Goal: Task Accomplishment & Management: Use online tool/utility

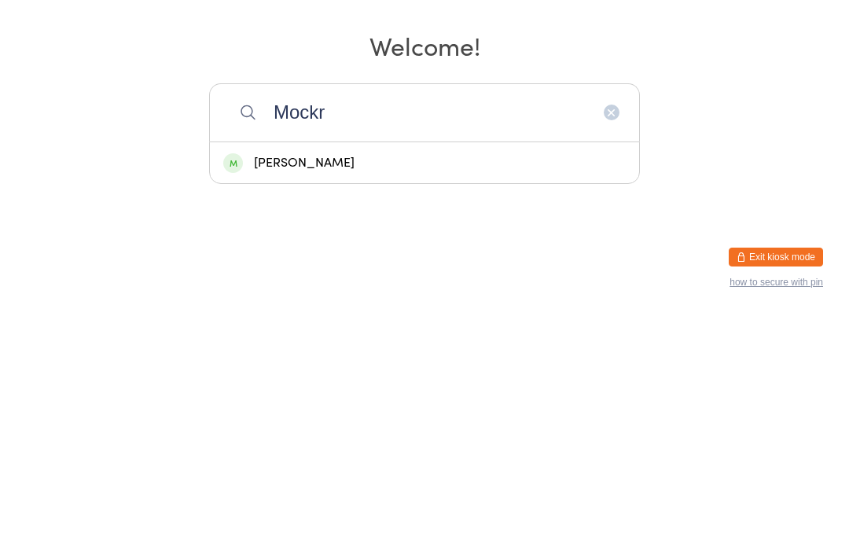
type input "Mockr"
click at [380, 372] on div "[PERSON_NAME]" at bounding box center [424, 382] width 402 height 21
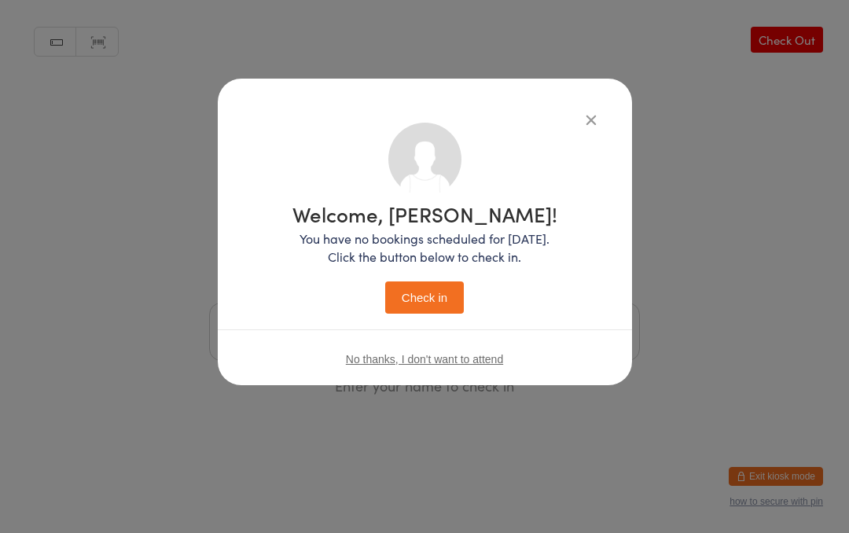
click at [428, 290] on button "Check in" at bounding box center [424, 297] width 79 height 32
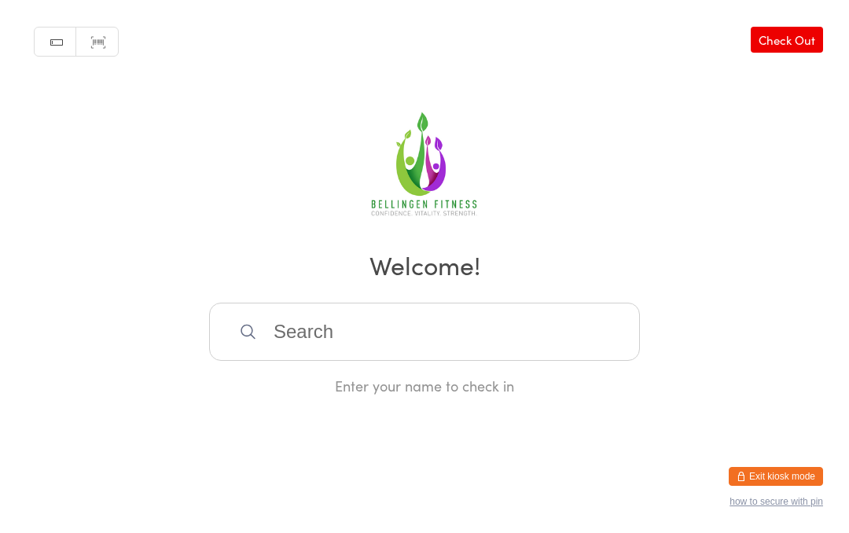
click at [320, 349] on input "search" at bounding box center [424, 332] width 431 height 58
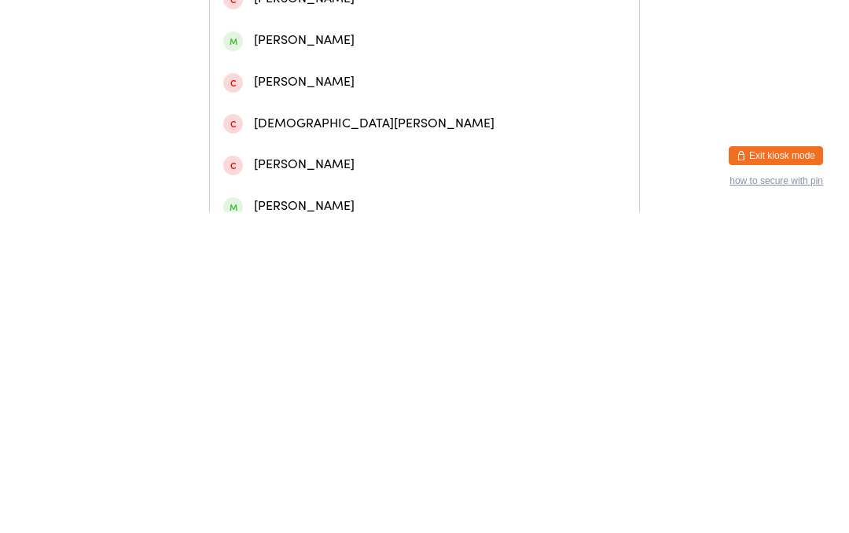
scroll to position [266, 0]
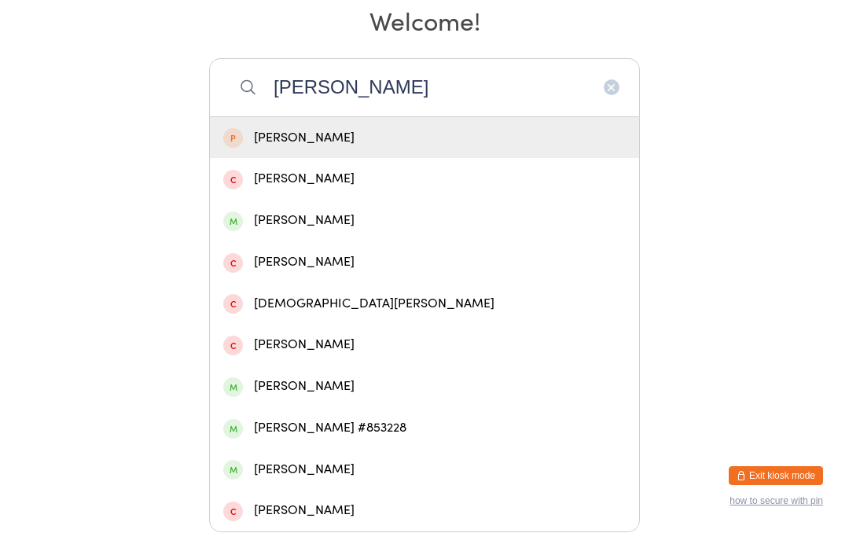
click at [382, 72] on input "[PERSON_NAME]" at bounding box center [424, 88] width 431 height 58
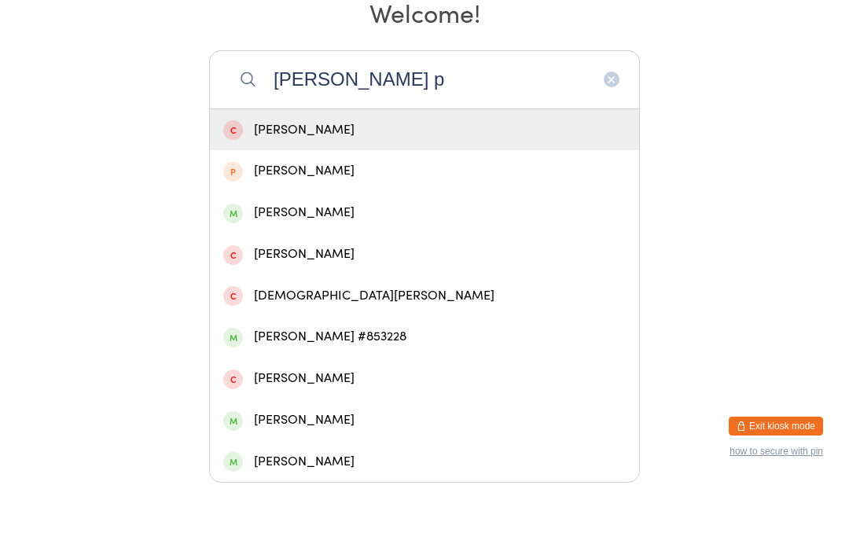
scroll to position [223, 0]
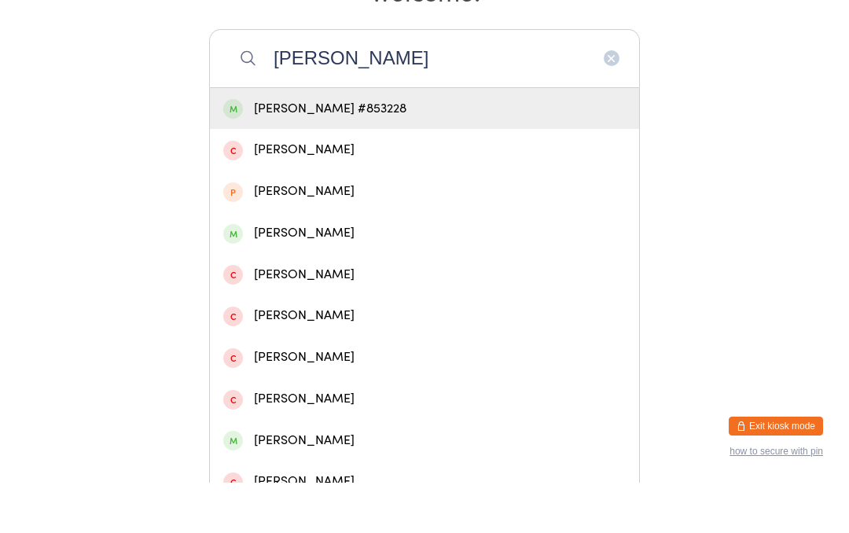
type input "[PERSON_NAME]"
click at [310, 149] on div "[PERSON_NAME] #853228" at bounding box center [424, 159] width 402 height 21
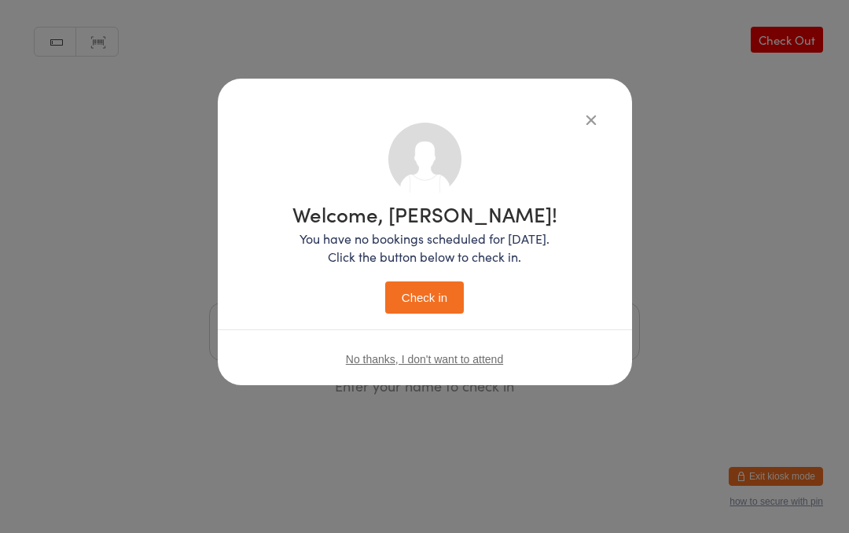
click at [416, 292] on button "Check in" at bounding box center [424, 297] width 79 height 32
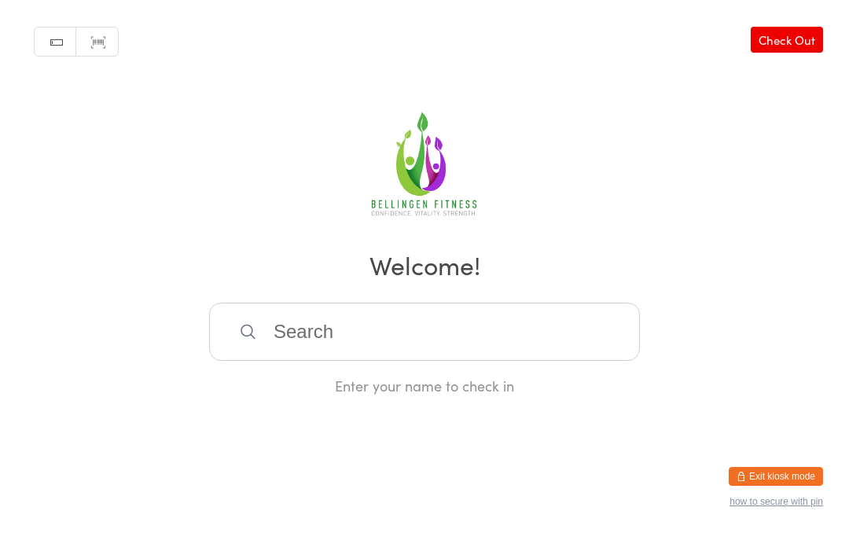
click at [404, 321] on input "search" at bounding box center [424, 332] width 431 height 58
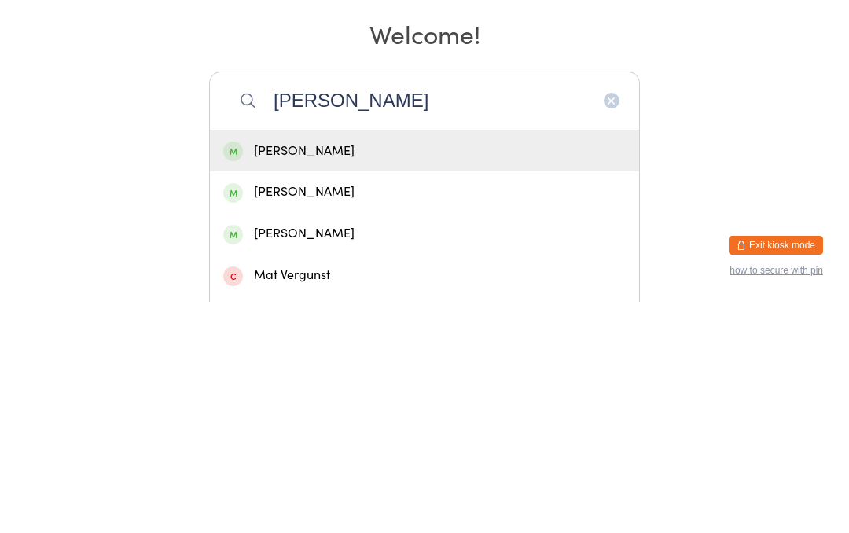
type input "[PERSON_NAME]"
click at [355, 402] on div "[PERSON_NAME]" at bounding box center [424, 423] width 429 height 42
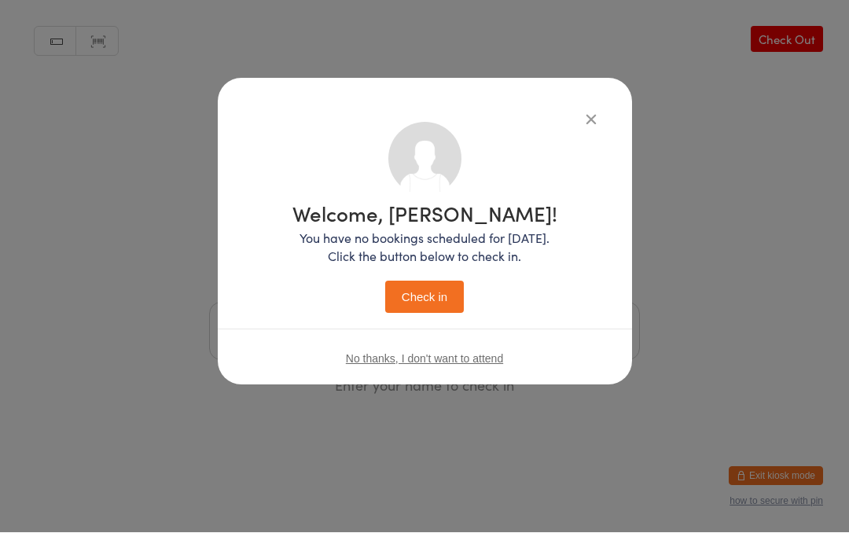
click at [420, 297] on button "Check in" at bounding box center [424, 297] width 79 height 32
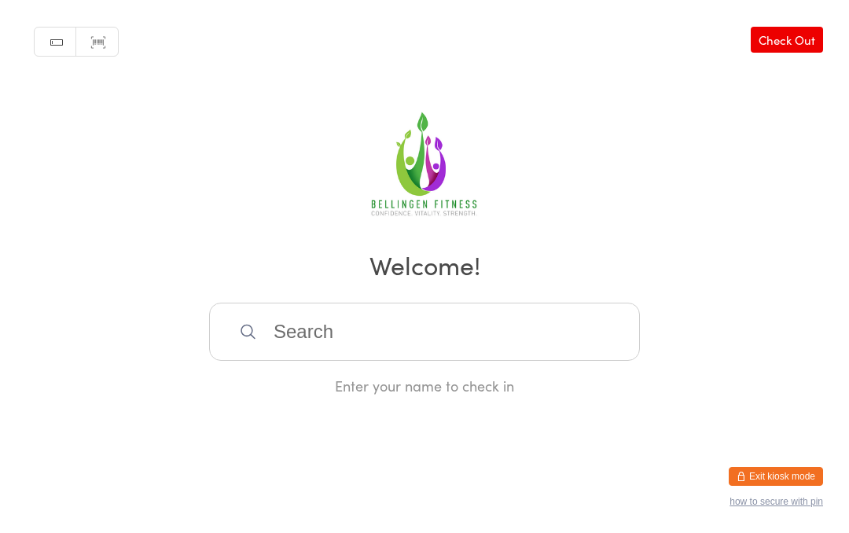
click at [370, 334] on input "search" at bounding box center [424, 332] width 431 height 58
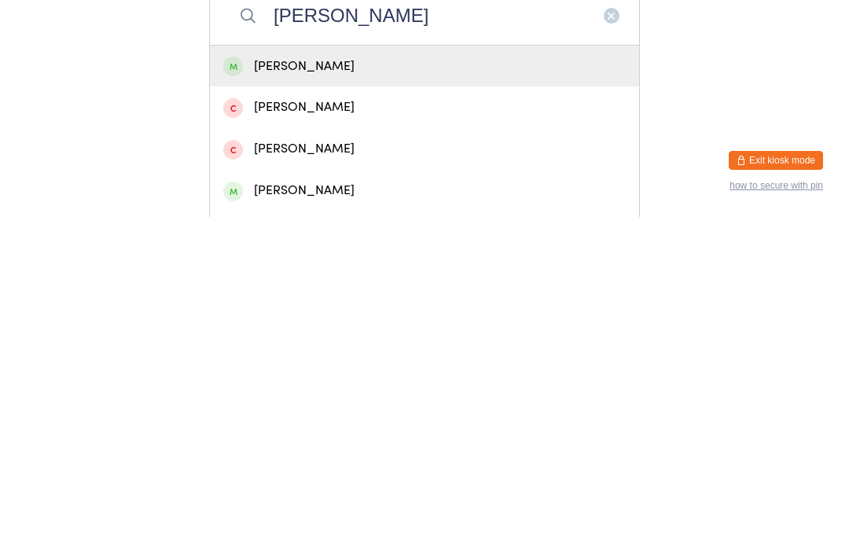
scroll to position [315, 0]
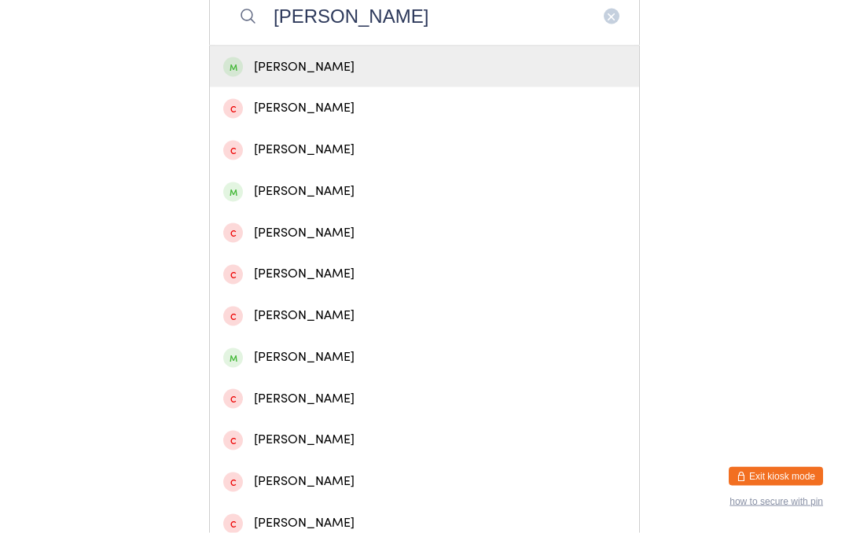
click at [618, 14] on input "[PERSON_NAME]" at bounding box center [424, 16] width 431 height 58
type input "[PERSON_NAME]"
click at [290, 78] on div "[PERSON_NAME]" at bounding box center [424, 67] width 402 height 21
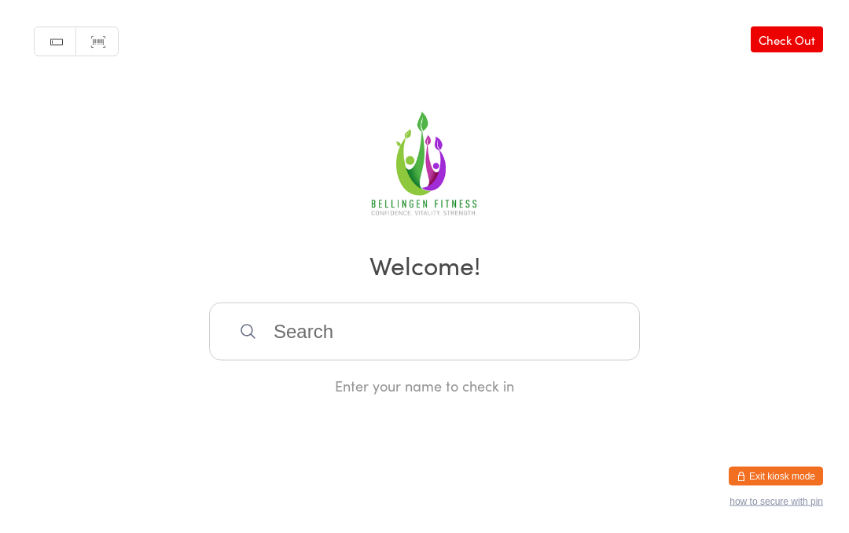
scroll to position [0, 0]
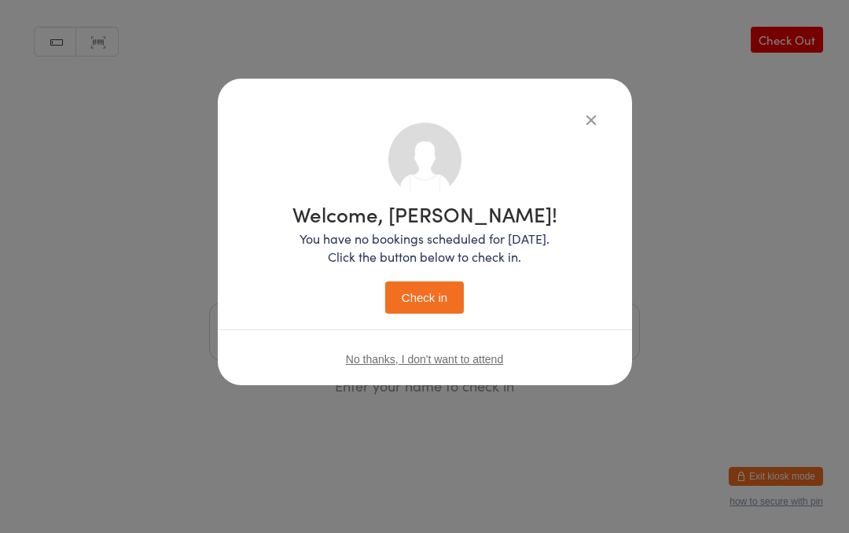
click at [422, 292] on button "Check in" at bounding box center [424, 297] width 79 height 32
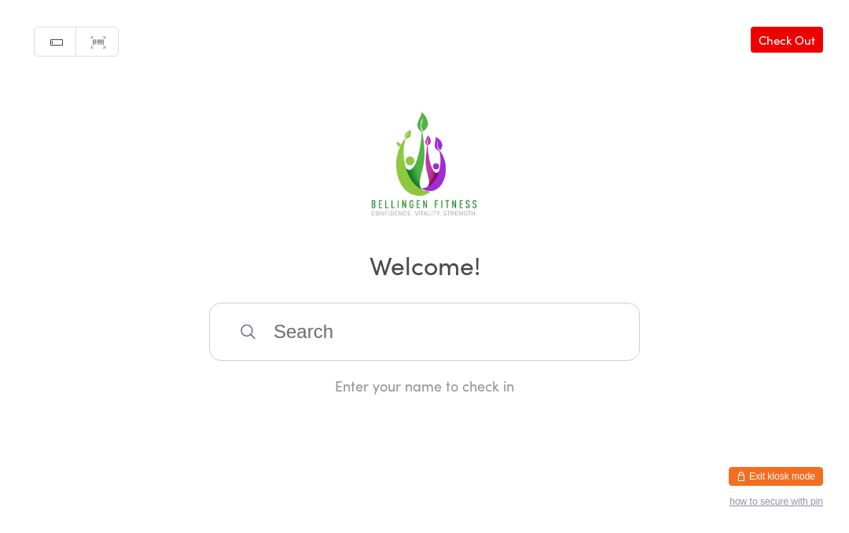
click at [329, 353] on input "search" at bounding box center [424, 332] width 431 height 58
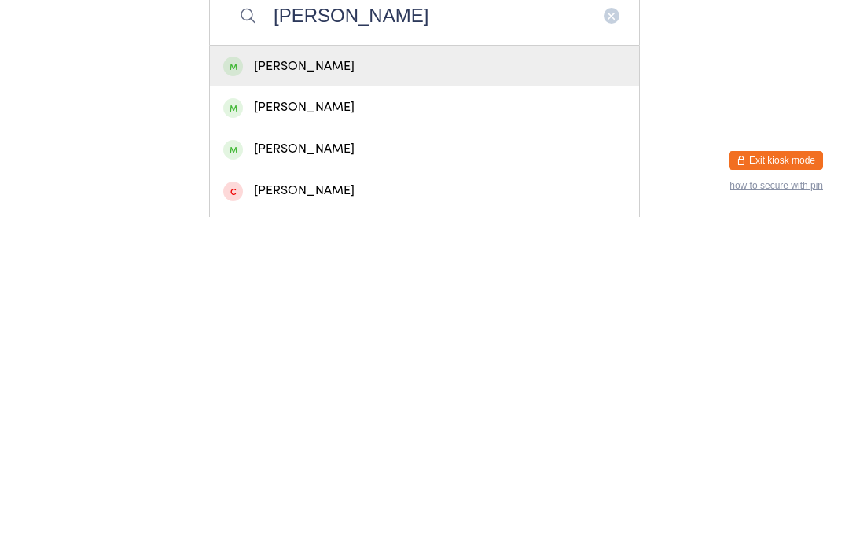
type input "[PERSON_NAME]"
click at [361, 362] on div "[PERSON_NAME]" at bounding box center [424, 383] width 429 height 42
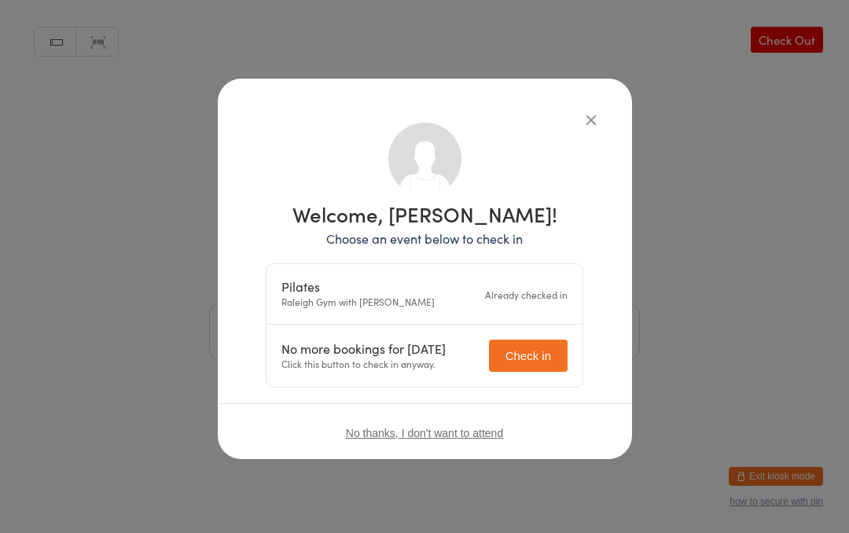
click at [531, 347] on button "Check in" at bounding box center [528, 355] width 79 height 32
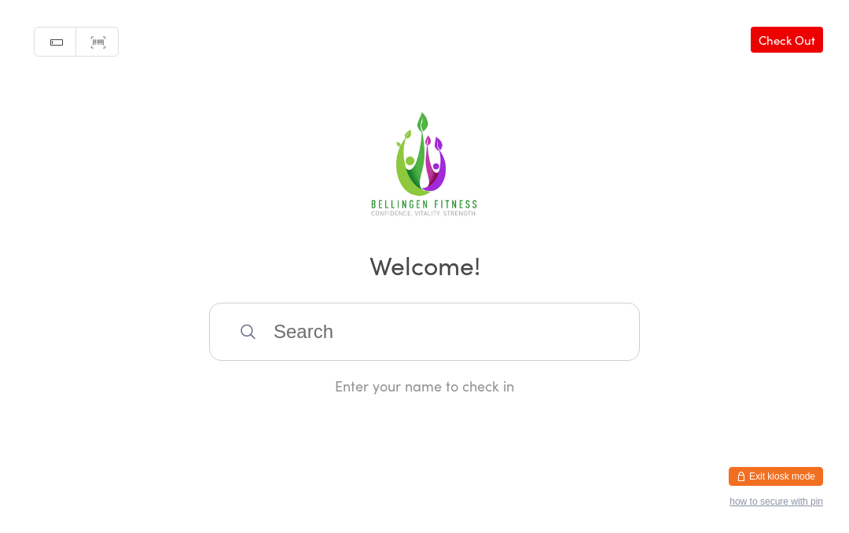
click at [290, 352] on input "search" at bounding box center [424, 332] width 431 height 58
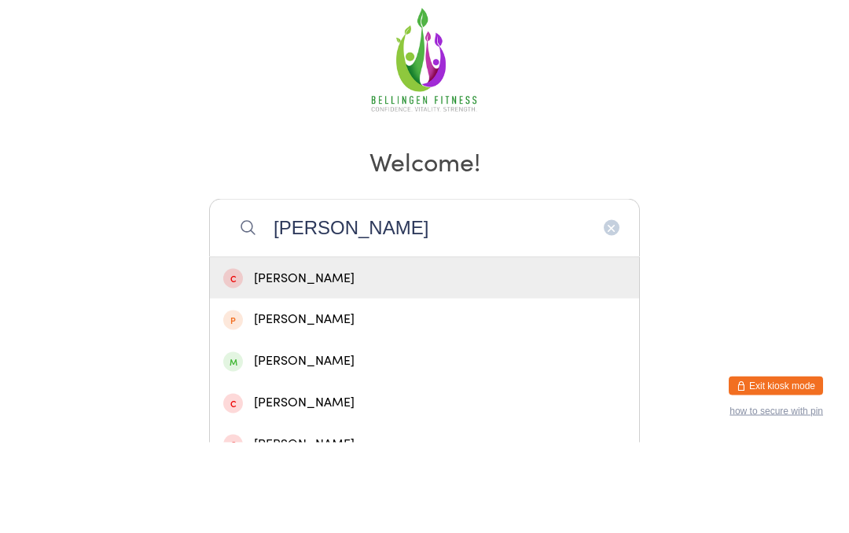
scroll to position [15, 0]
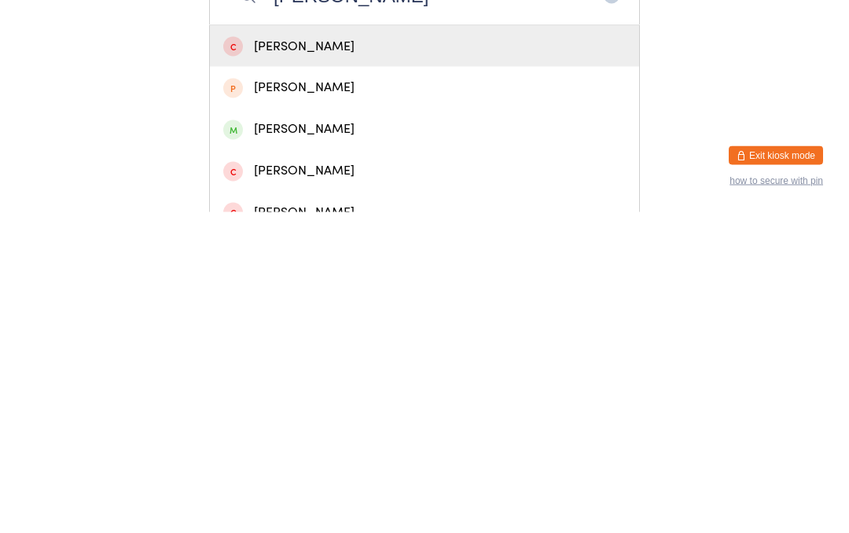
type input "[PERSON_NAME]"
click at [326, 439] on div "[PERSON_NAME]" at bounding box center [424, 449] width 402 height 21
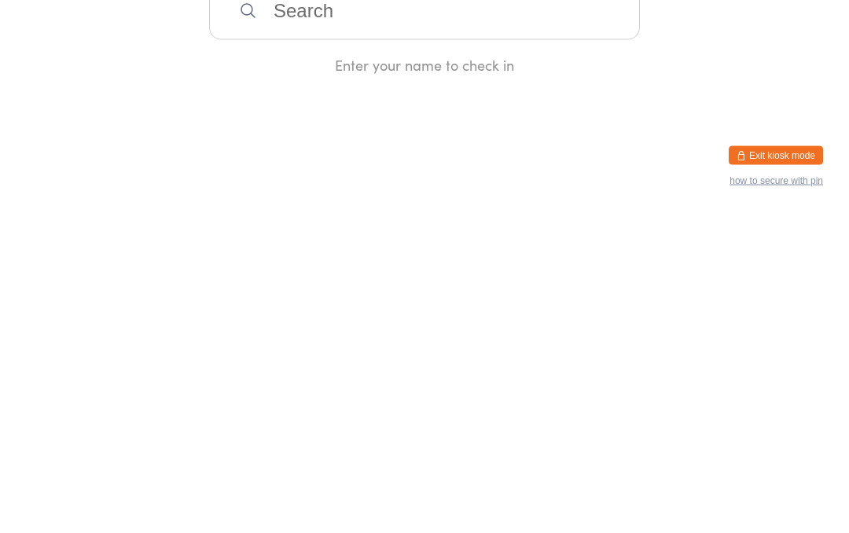
scroll to position [0, 0]
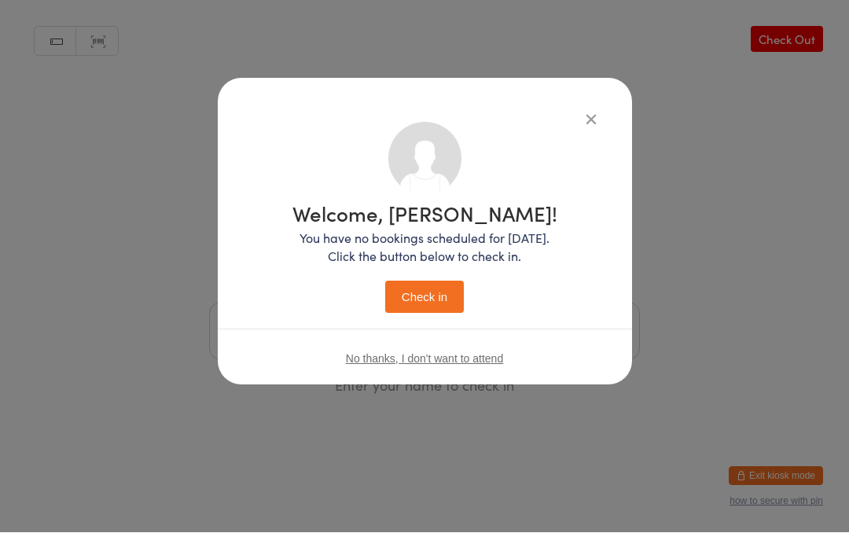
click at [431, 293] on button "Check in" at bounding box center [424, 297] width 79 height 32
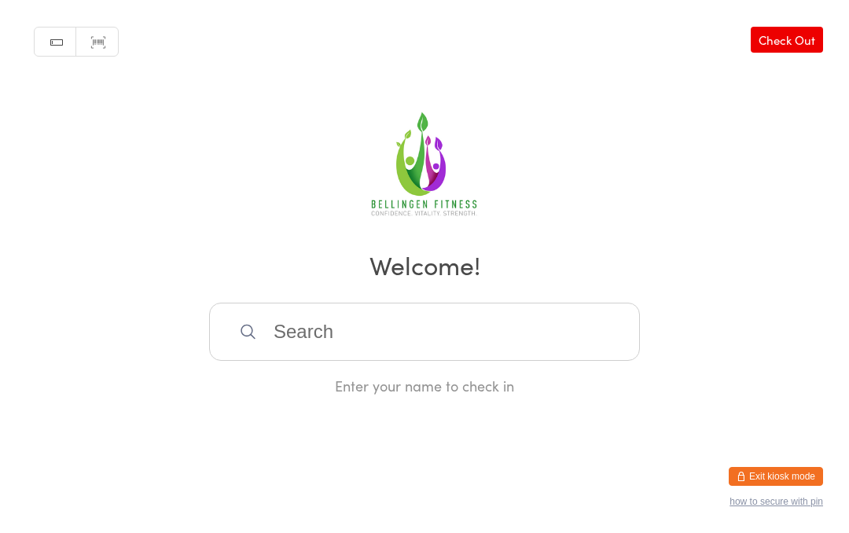
click at [486, 332] on input "search" at bounding box center [424, 332] width 431 height 58
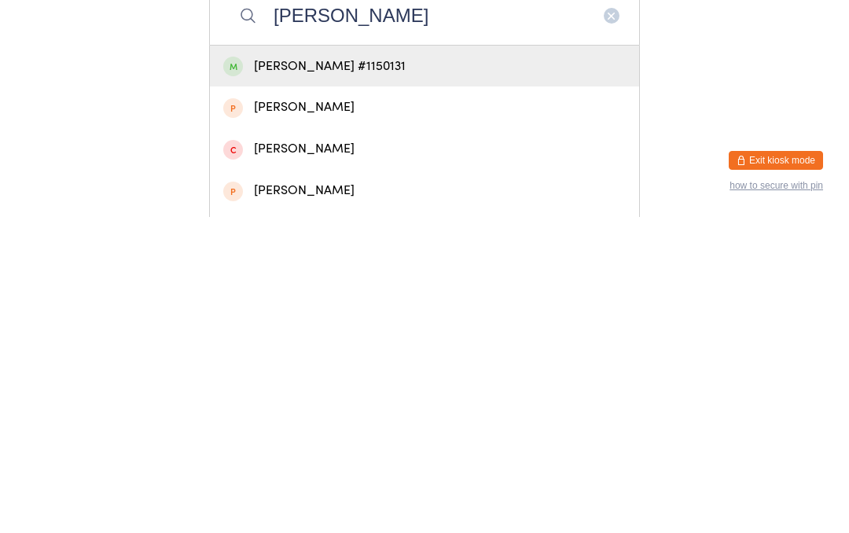
type input "[PERSON_NAME]"
click at [397, 372] on div "[PERSON_NAME] #1150131" at bounding box center [424, 382] width 402 height 21
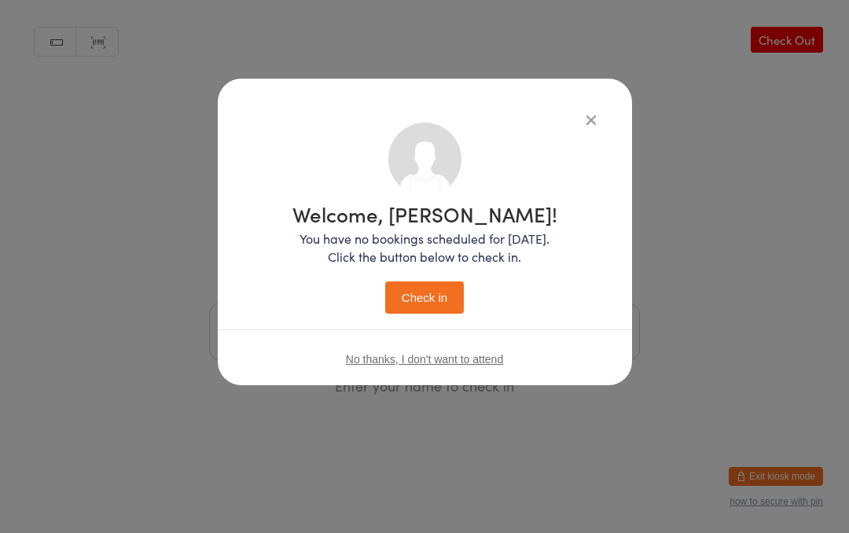
click at [420, 298] on button "Check in" at bounding box center [424, 297] width 79 height 32
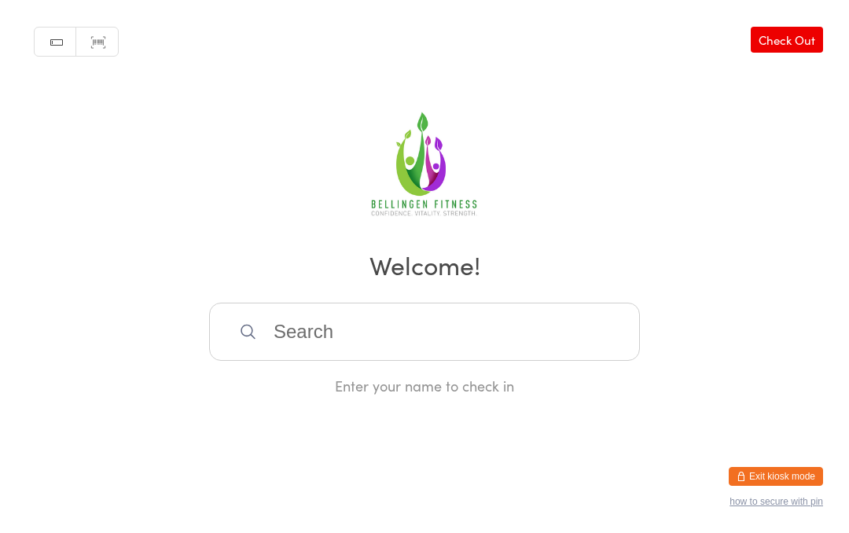
click at [371, 346] on input "search" at bounding box center [424, 332] width 431 height 58
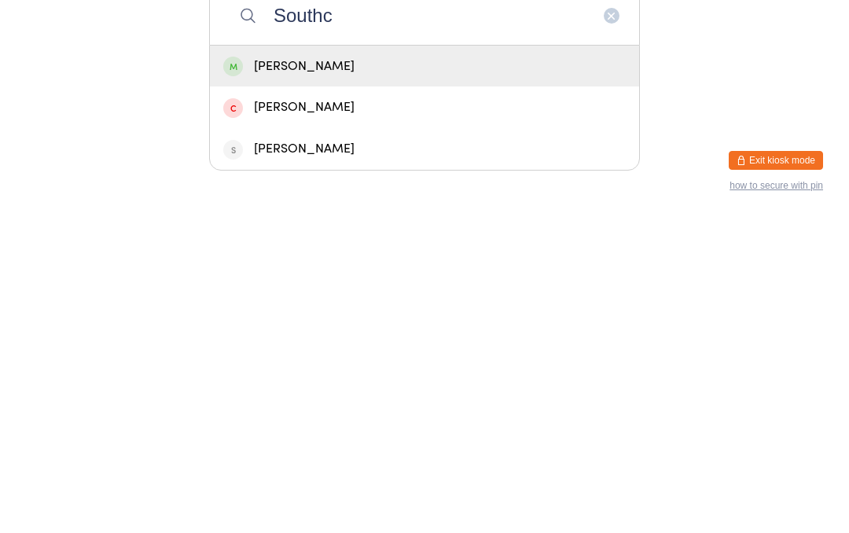
type input "Southc"
click at [338, 362] on div "[PERSON_NAME]" at bounding box center [424, 383] width 429 height 42
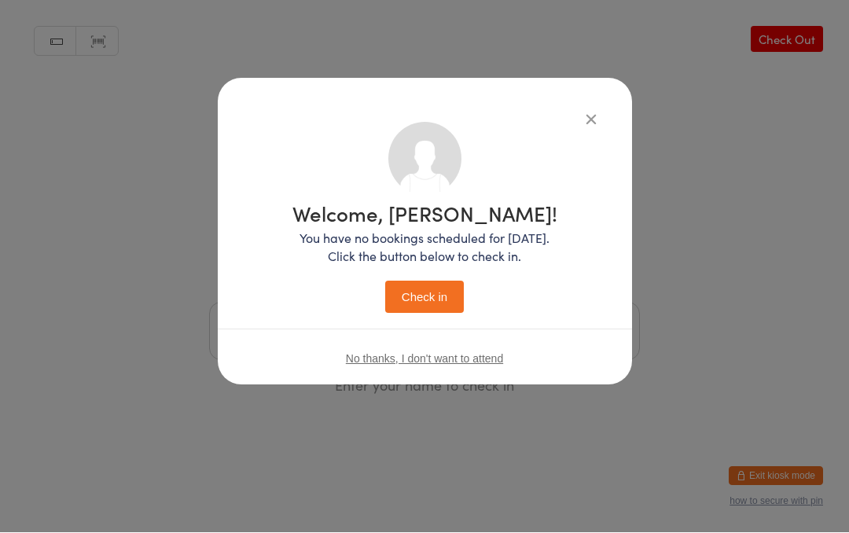
click at [424, 302] on button "Check in" at bounding box center [424, 297] width 79 height 32
